Goal: Task Accomplishment & Management: Complete application form

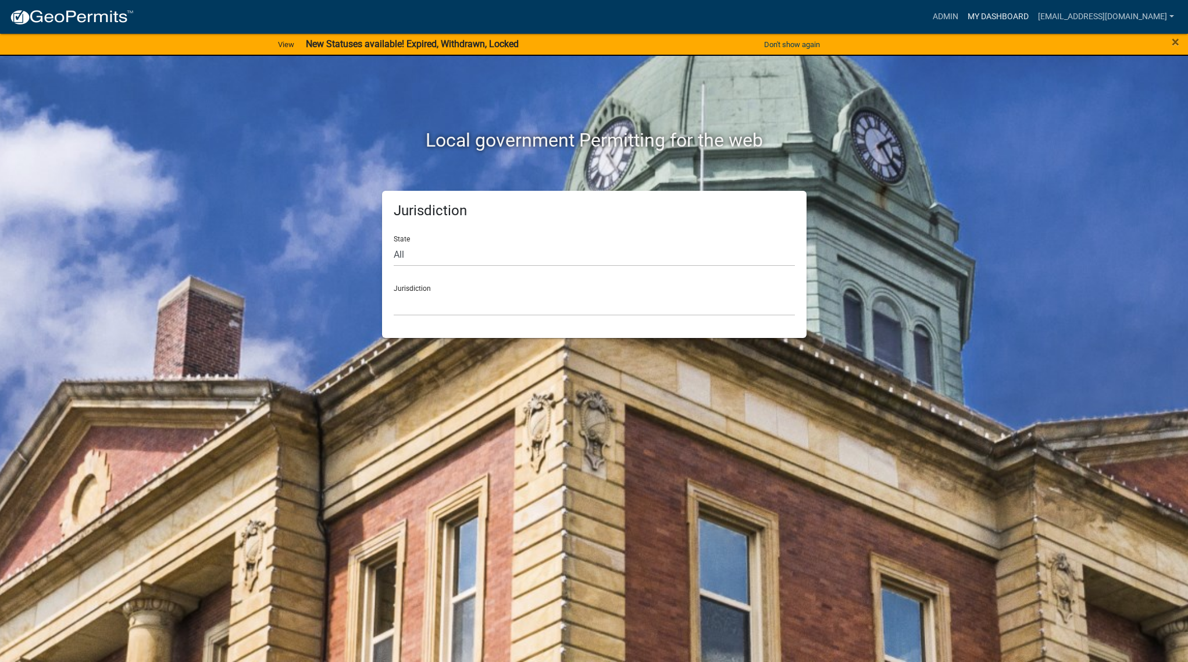
click at [1005, 12] on link "My Dashboard" at bounding box center [998, 17] width 70 height 22
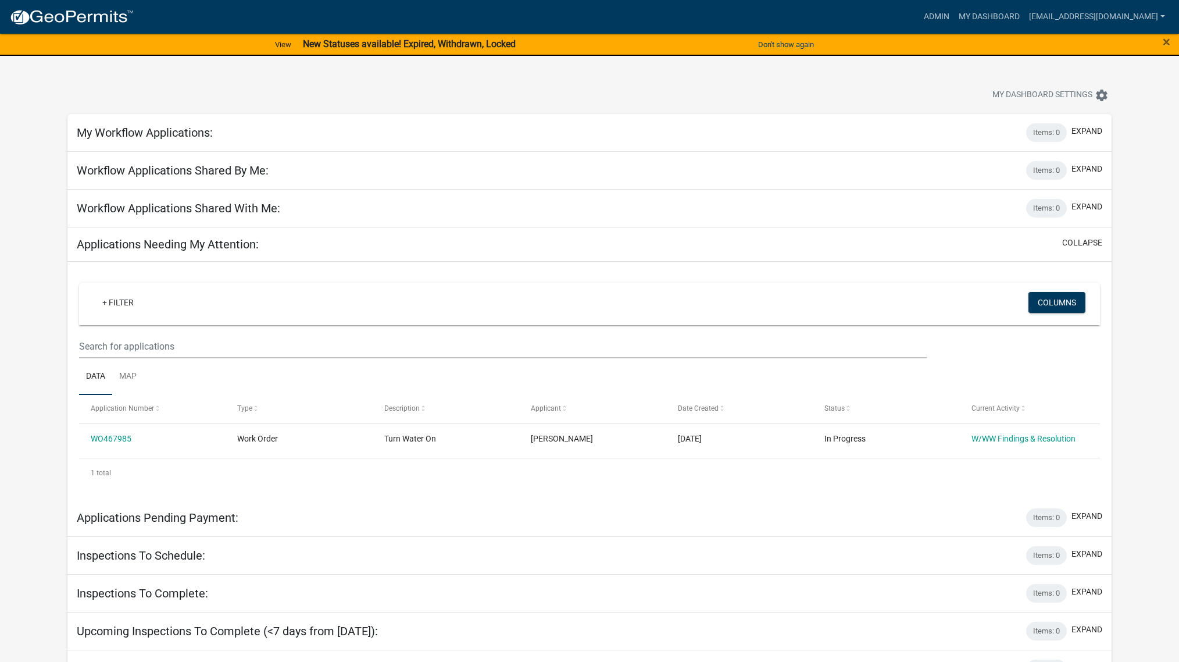
drag, startPoint x: 976, startPoint y: 375, endPoint x: 985, endPoint y: 375, distance: 8.2
click at [976, 375] on ul "Data Map" at bounding box center [589, 376] width 1021 height 37
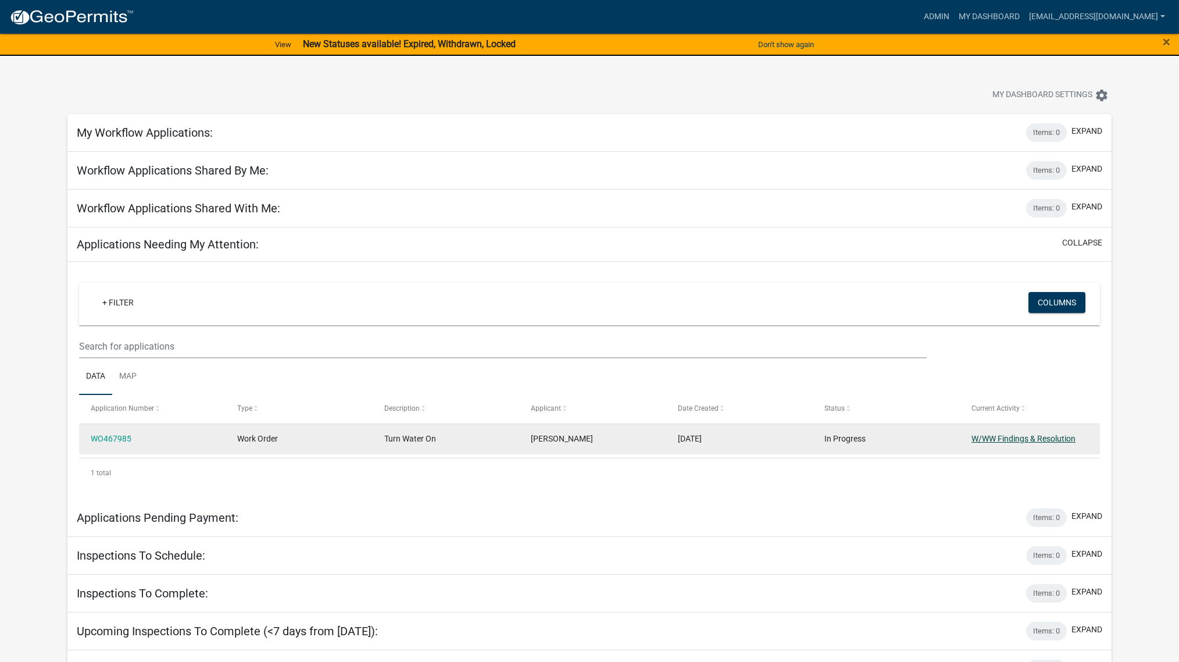
click at [1022, 441] on link "W/WW Findings & Resolution" at bounding box center [1024, 438] width 104 height 9
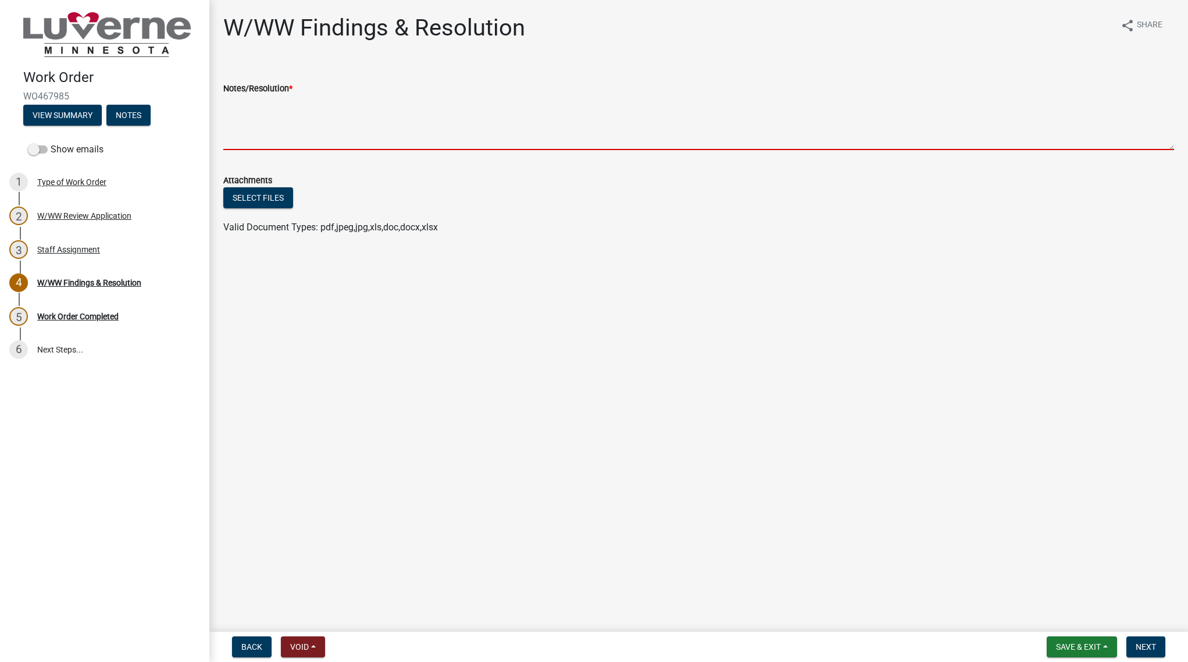
click at [466, 127] on textarea "Notes/Resolution *" at bounding box center [698, 122] width 951 height 55
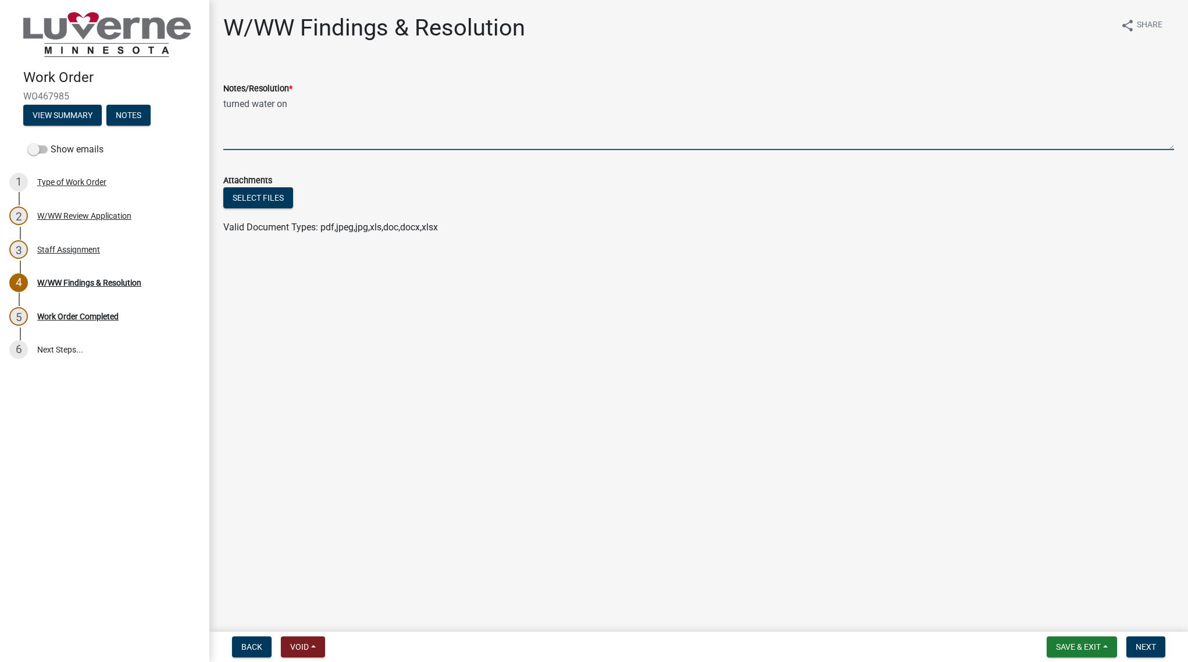
type textarea "turned water on"
click at [1185, 661] on html "Internet Explorer does NOT work with GeoPermits. Get a new browser for more sec…" at bounding box center [594, 331] width 1188 height 662
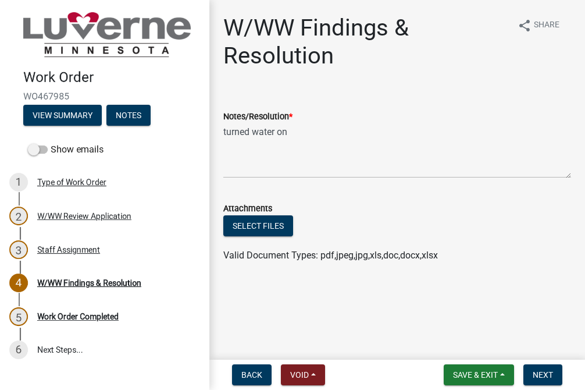
click at [575, 232] on div "Select files Valid Document Types: pdf,jpeg,jpg,xls,doc,docx,xlsx" at bounding box center [397, 238] width 365 height 47
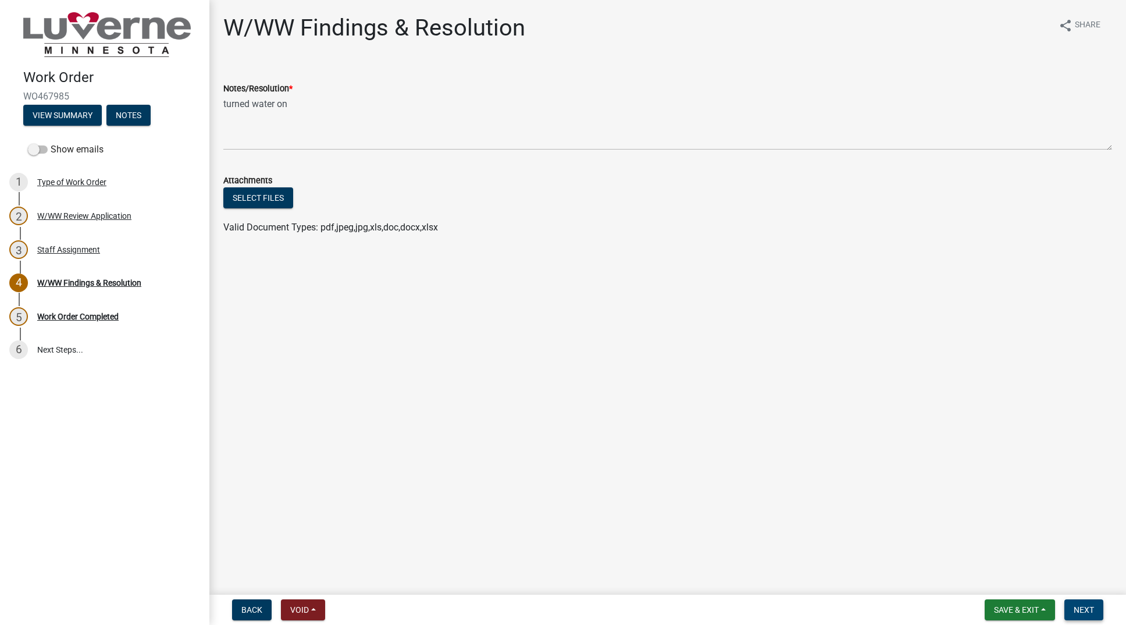
click at [1083, 608] on span "Next" at bounding box center [1084, 609] width 20 height 9
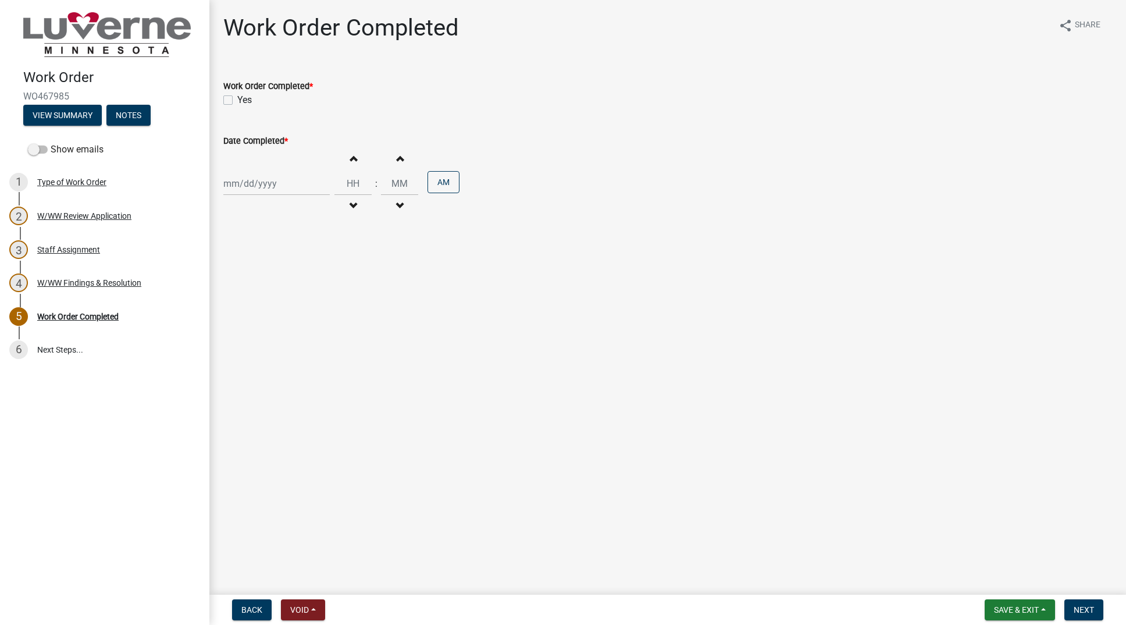
drag, startPoint x: 230, startPoint y: 98, endPoint x: 270, endPoint y: 158, distance: 72.3
click at [237, 98] on label "Yes" at bounding box center [244, 100] width 15 height 14
click at [237, 98] on input "Yes" at bounding box center [241, 97] width 8 height 8
checkbox input "true"
click at [285, 182] on div at bounding box center [276, 184] width 106 height 24
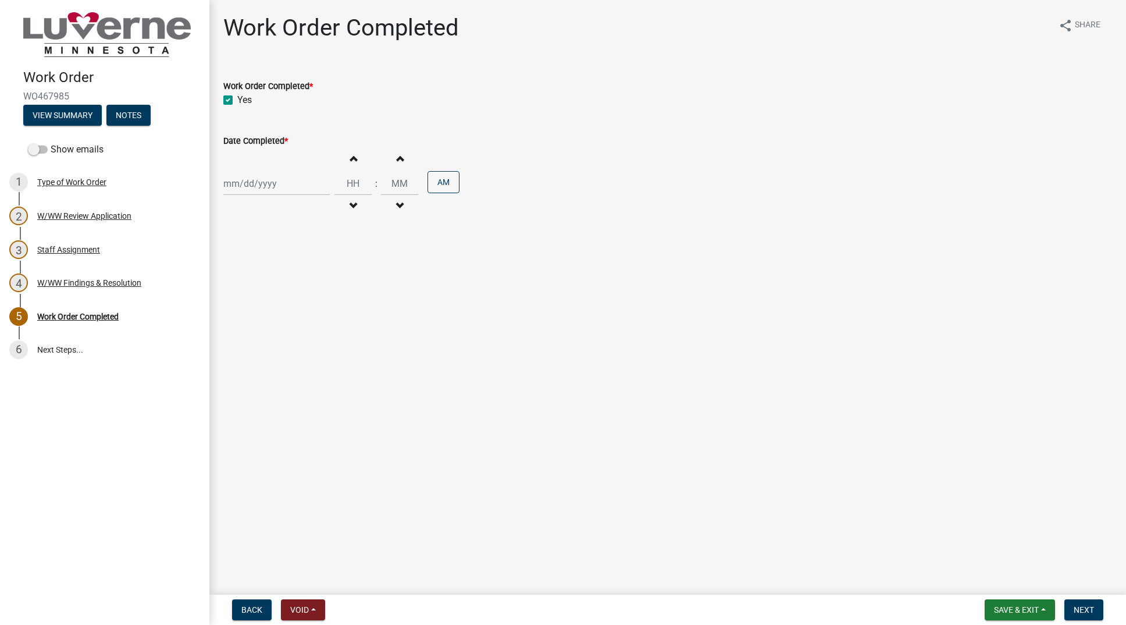
select select "8"
select select "2025"
click at [305, 302] on div "22" at bounding box center [309, 301] width 19 height 19
type input "[DATE]"
click at [344, 181] on input "Hours" at bounding box center [352, 184] width 37 height 24
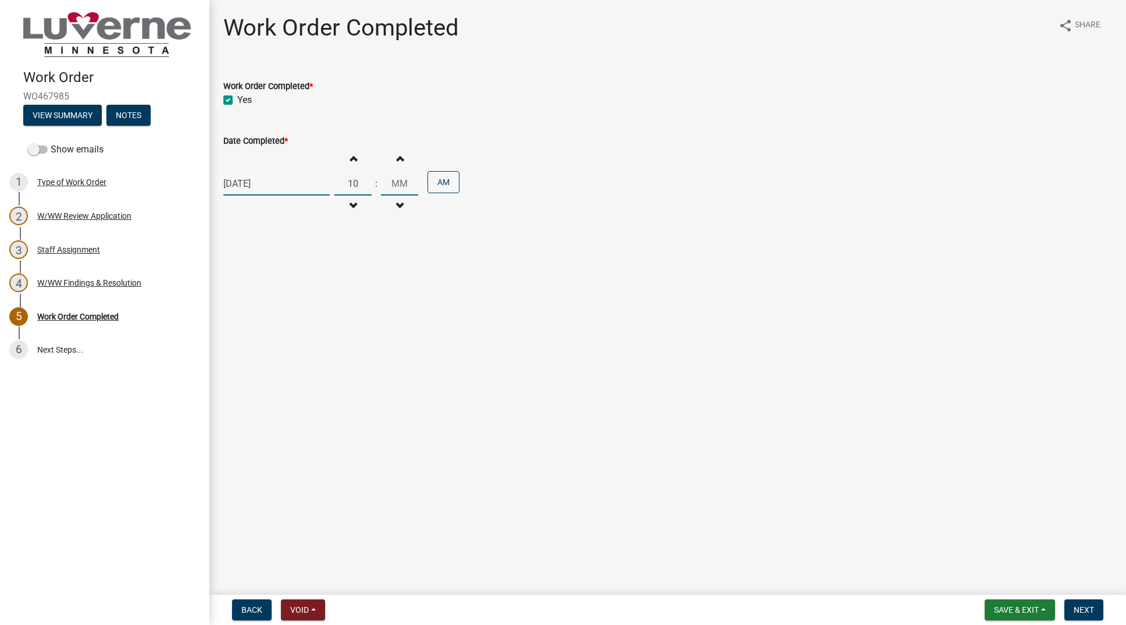
type input "10"
type input "00"
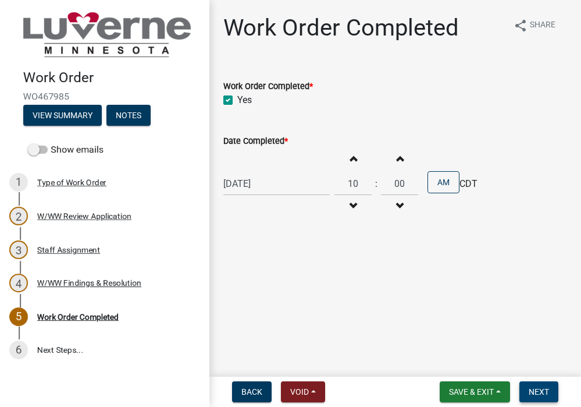
drag, startPoint x: 540, startPoint y: 393, endPoint x: 549, endPoint y: 398, distance: 10.7
click at [540, 393] on span "Next" at bounding box center [539, 391] width 20 height 9
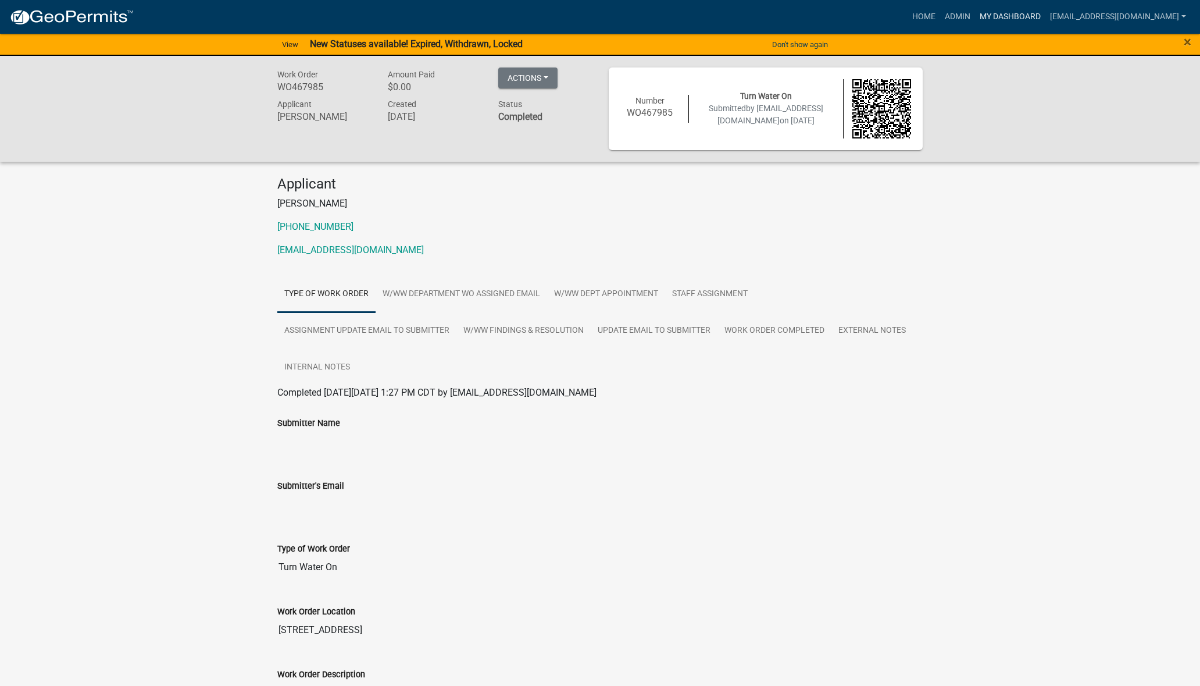
click at [1012, 12] on link "My Dashboard" at bounding box center [1010, 17] width 70 height 22
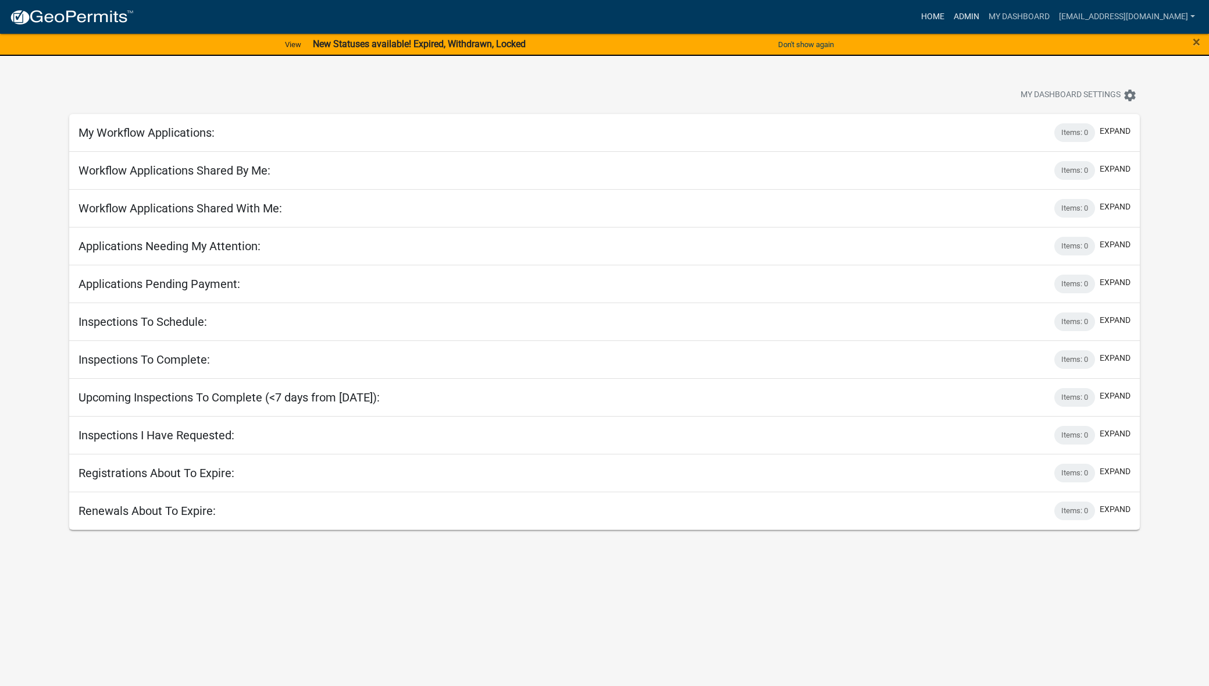
drag, startPoint x: 983, startPoint y: 9, endPoint x: 955, endPoint y: 12, distance: 28.1
click at [983, 9] on link "Admin" at bounding box center [966, 17] width 35 height 22
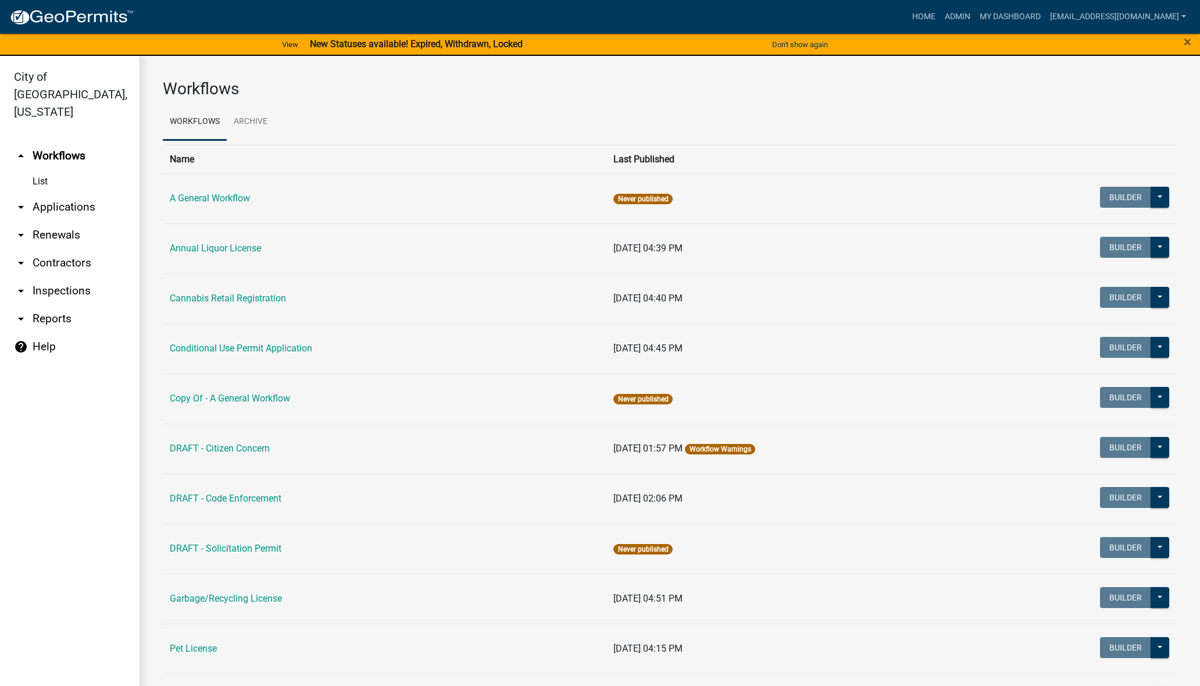
click at [44, 193] on link "arrow_drop_down Applications" at bounding box center [70, 207] width 140 height 28
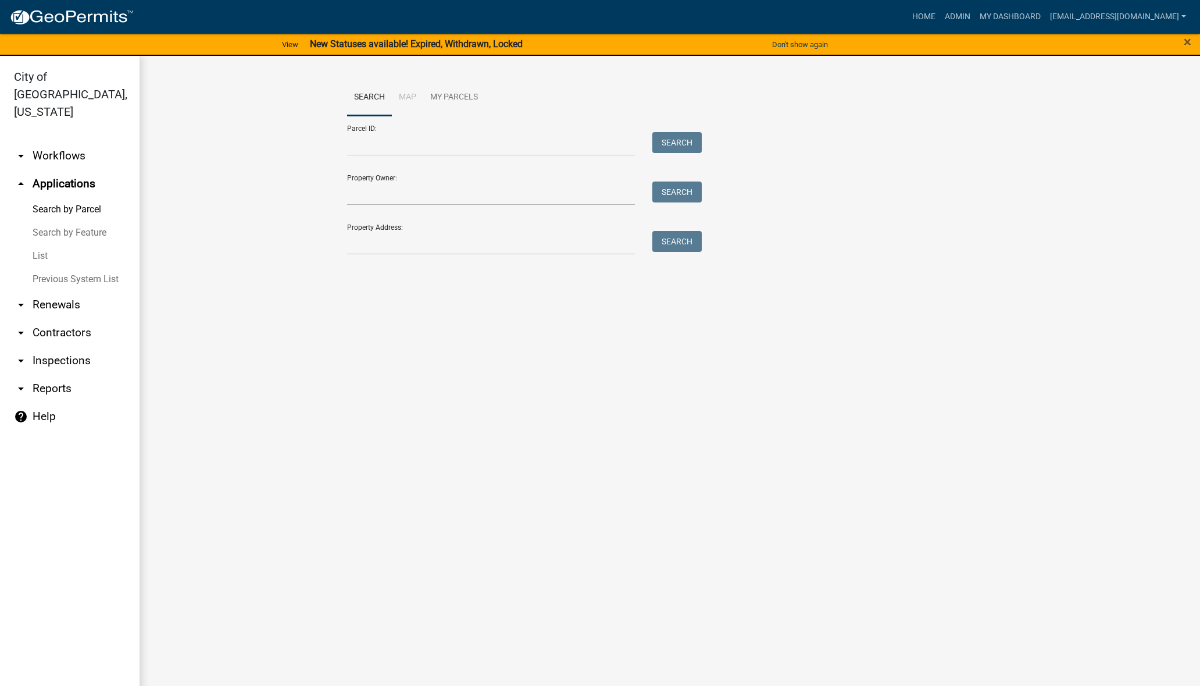
click at [40, 244] on link "List" at bounding box center [70, 255] width 140 height 23
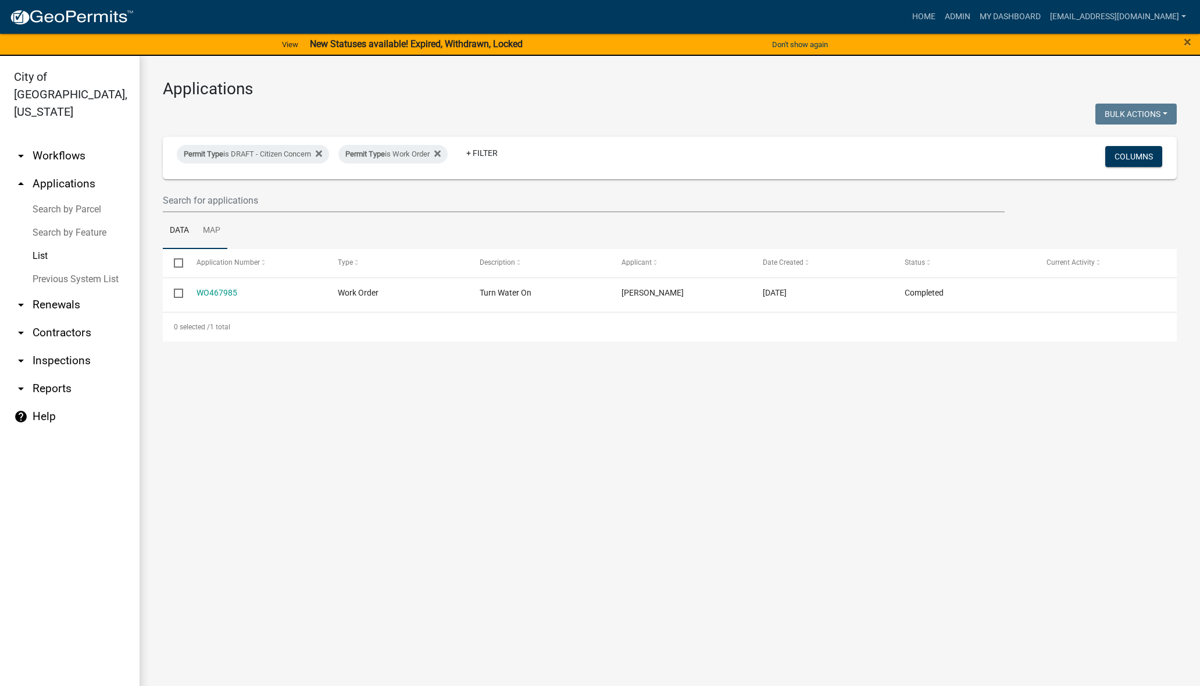
click at [217, 230] on link "Map" at bounding box center [211, 230] width 31 height 37
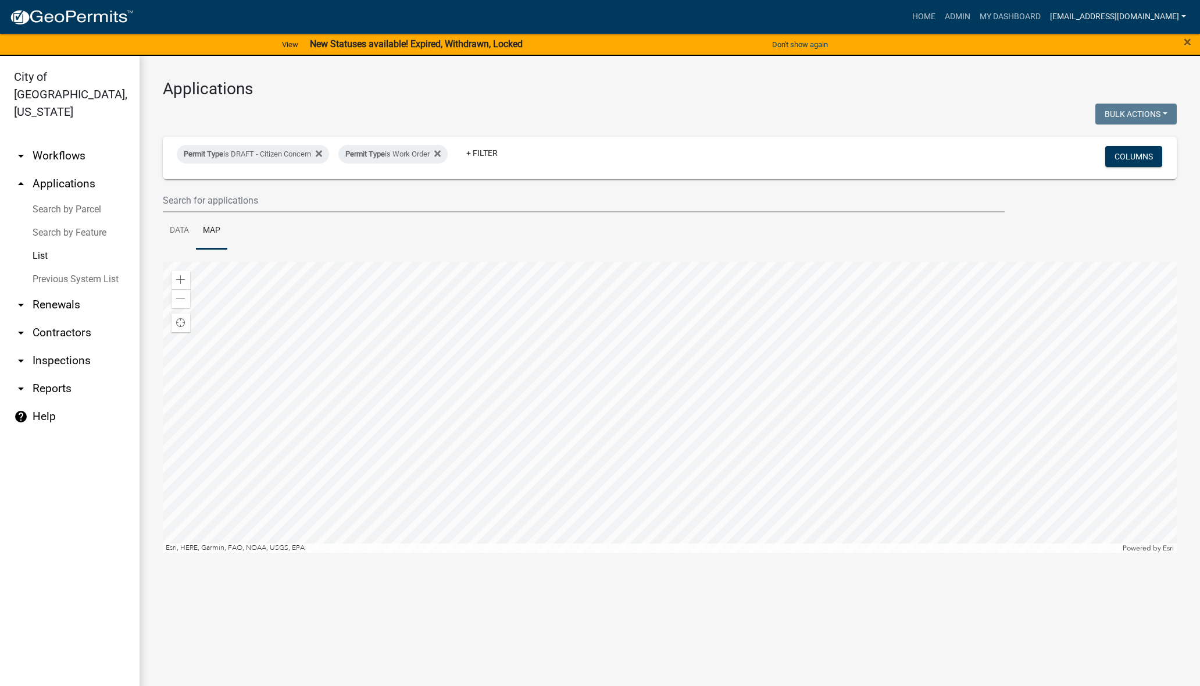
click at [1163, 15] on link "[EMAIL_ADDRESS][DOMAIN_NAME]" at bounding box center [1118, 17] width 145 height 22
drag, startPoint x: 1107, startPoint y: 117, endPoint x: 1100, endPoint y: 116, distance: 7.6
click at [1107, 117] on link "Logout" at bounding box center [1144, 113] width 93 height 28
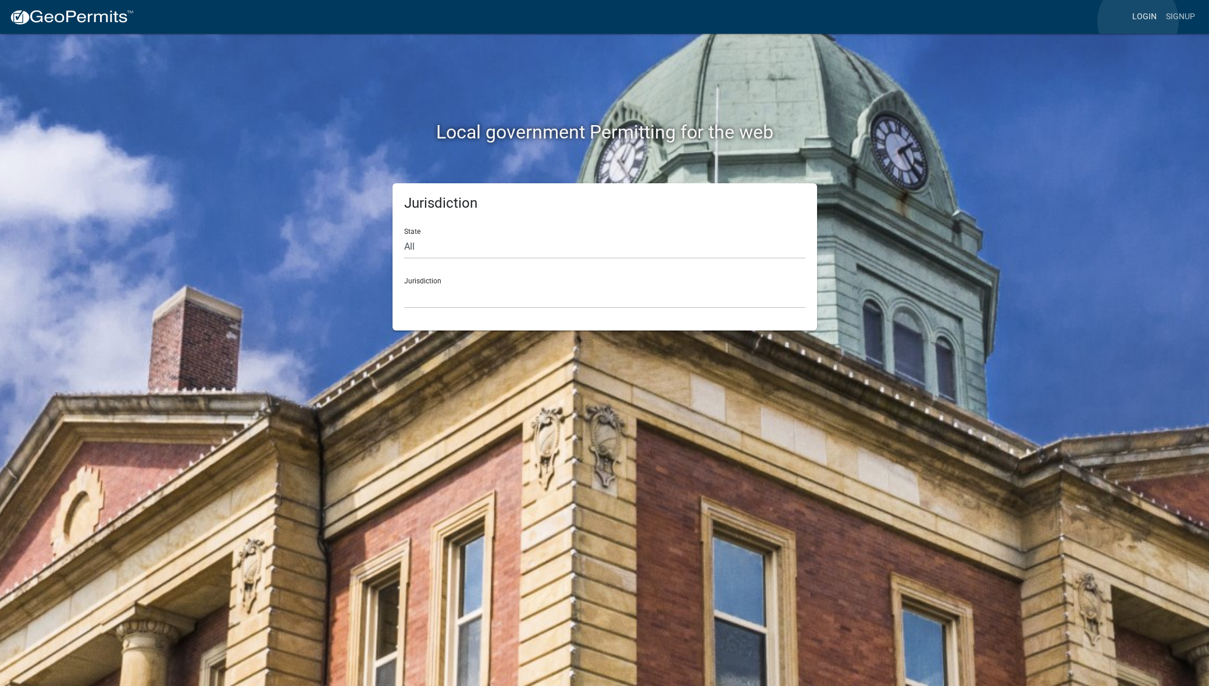
click at [1138, 21] on link "Login" at bounding box center [1145, 17] width 34 height 22
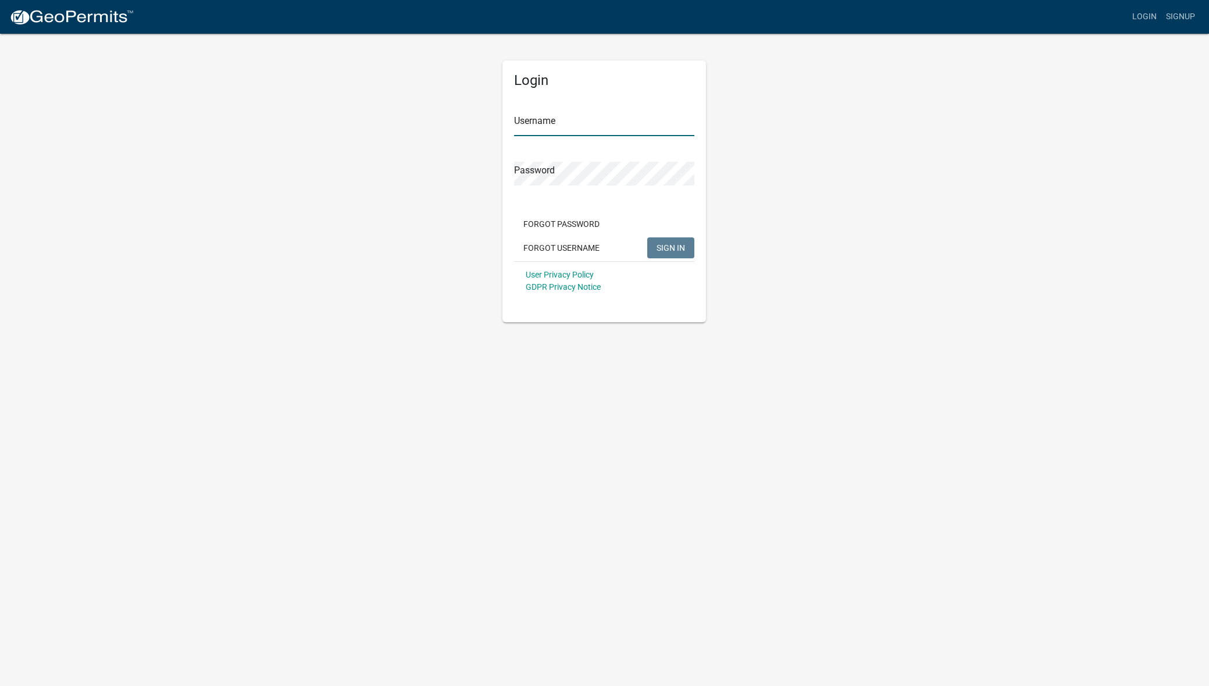
click at [570, 124] on input "Username" at bounding box center [604, 124] width 180 height 24
click at [578, 122] on input "[EMAIL_ADDRESS][DOMAIN_NAME]" at bounding box center [604, 124] width 180 height 24
click at [583, 122] on input "[EMAIL_ADDRESS][DOMAIN_NAME]" at bounding box center [604, 124] width 180 height 24
drag, startPoint x: 660, startPoint y: 117, endPoint x: 202, endPoint y: 72, distance: 460.5
click at [200, 73] on app-login-view "more_horiz Login Signup Login Username [EMAIL_ADDRESS][DOMAIN_NAME] Password Fo…" at bounding box center [604, 161] width 1209 height 322
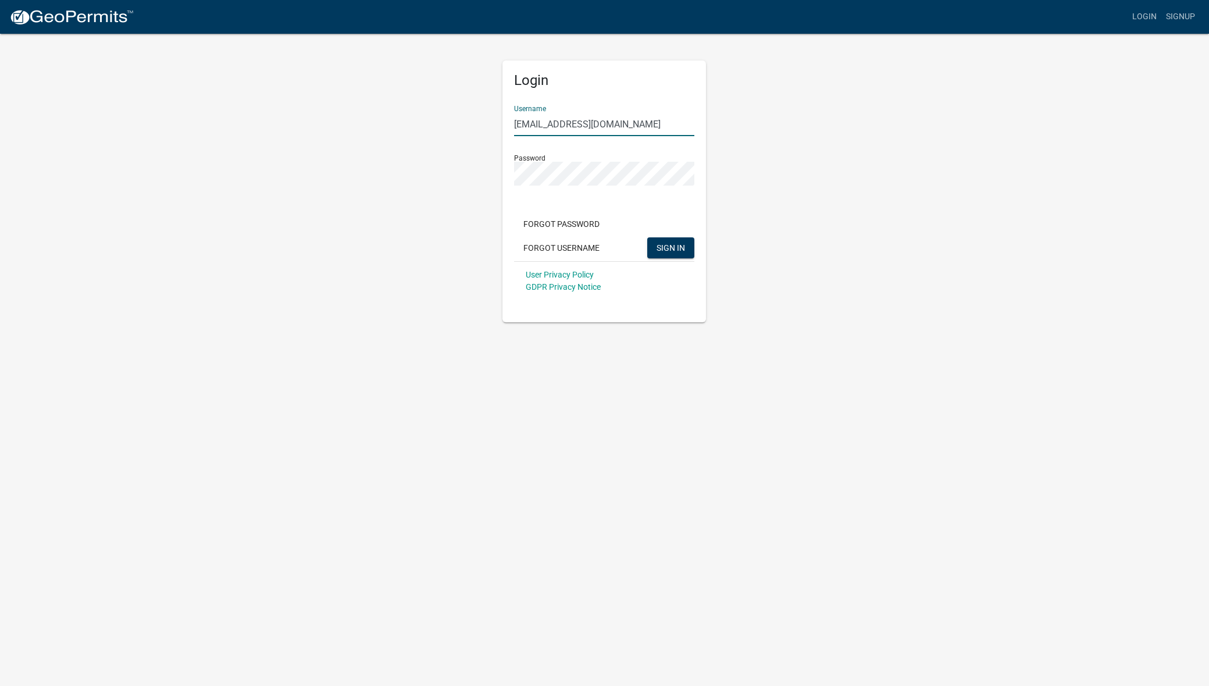
type input "[EMAIL_ADDRESS][DOMAIN_NAME]"
click at [694, 270] on div "User Privacy Policy GDPR Privacy Notice" at bounding box center [604, 280] width 180 height 39
drag, startPoint x: 684, startPoint y: 258, endPoint x: 796, endPoint y: 281, distance: 113.6
click at [684, 257] on button "SIGN IN" at bounding box center [670, 247] width 47 height 21
